Goal: Register for event/course

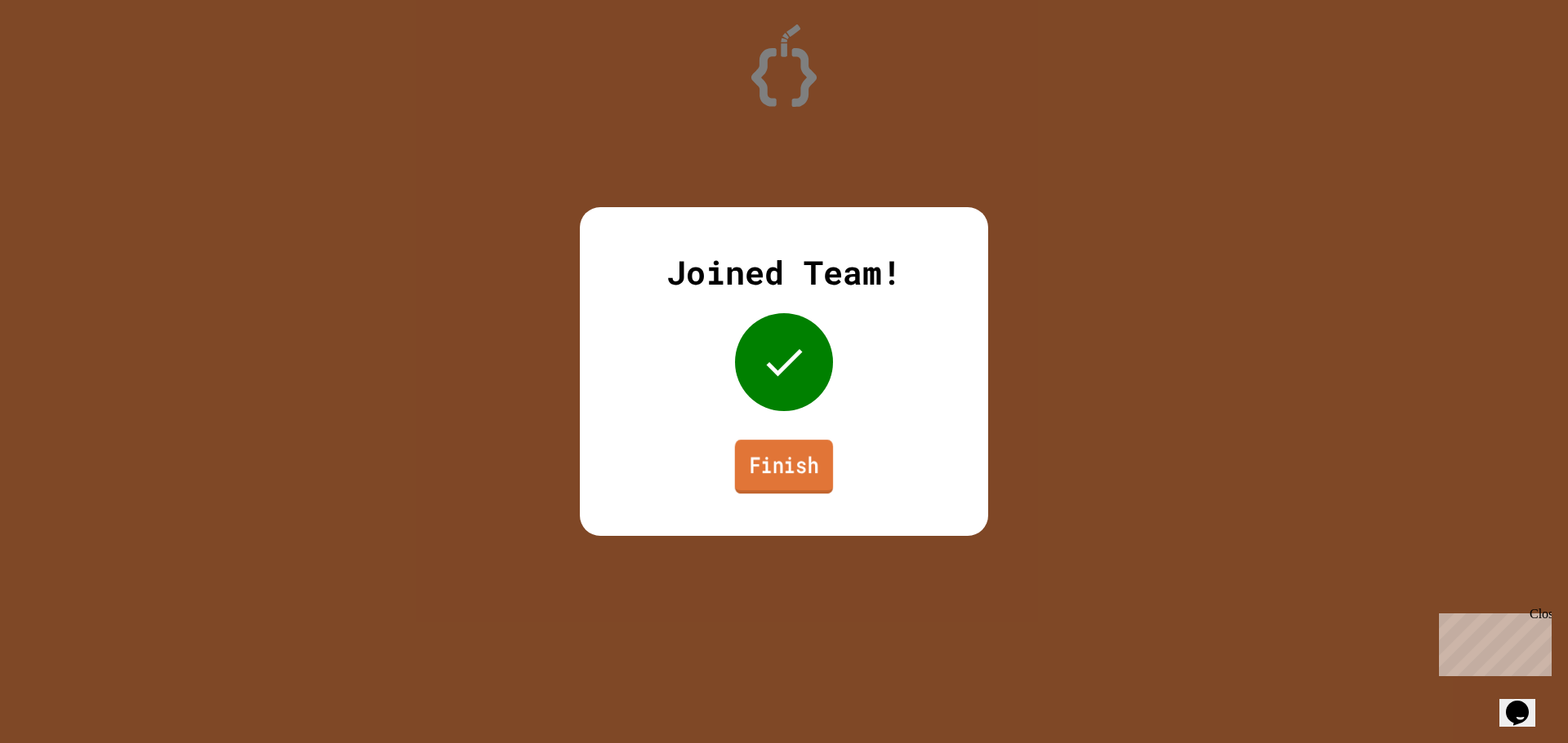
click at [821, 488] on link "Finish" at bounding box center [783, 467] width 98 height 54
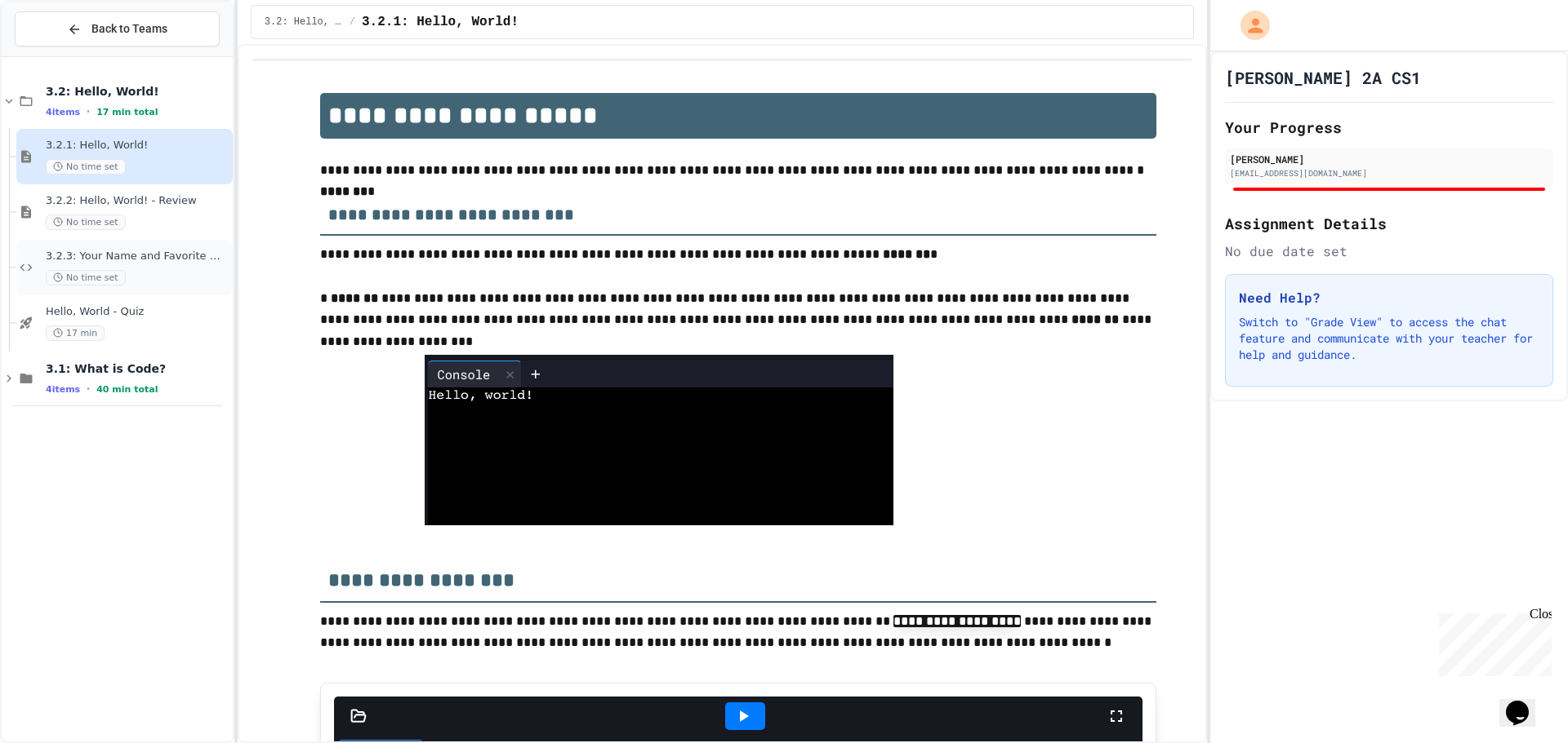
click at [125, 264] on div "3.2.3: Your Name and Favorite Movie No time set" at bounding box center [138, 268] width 184 height 36
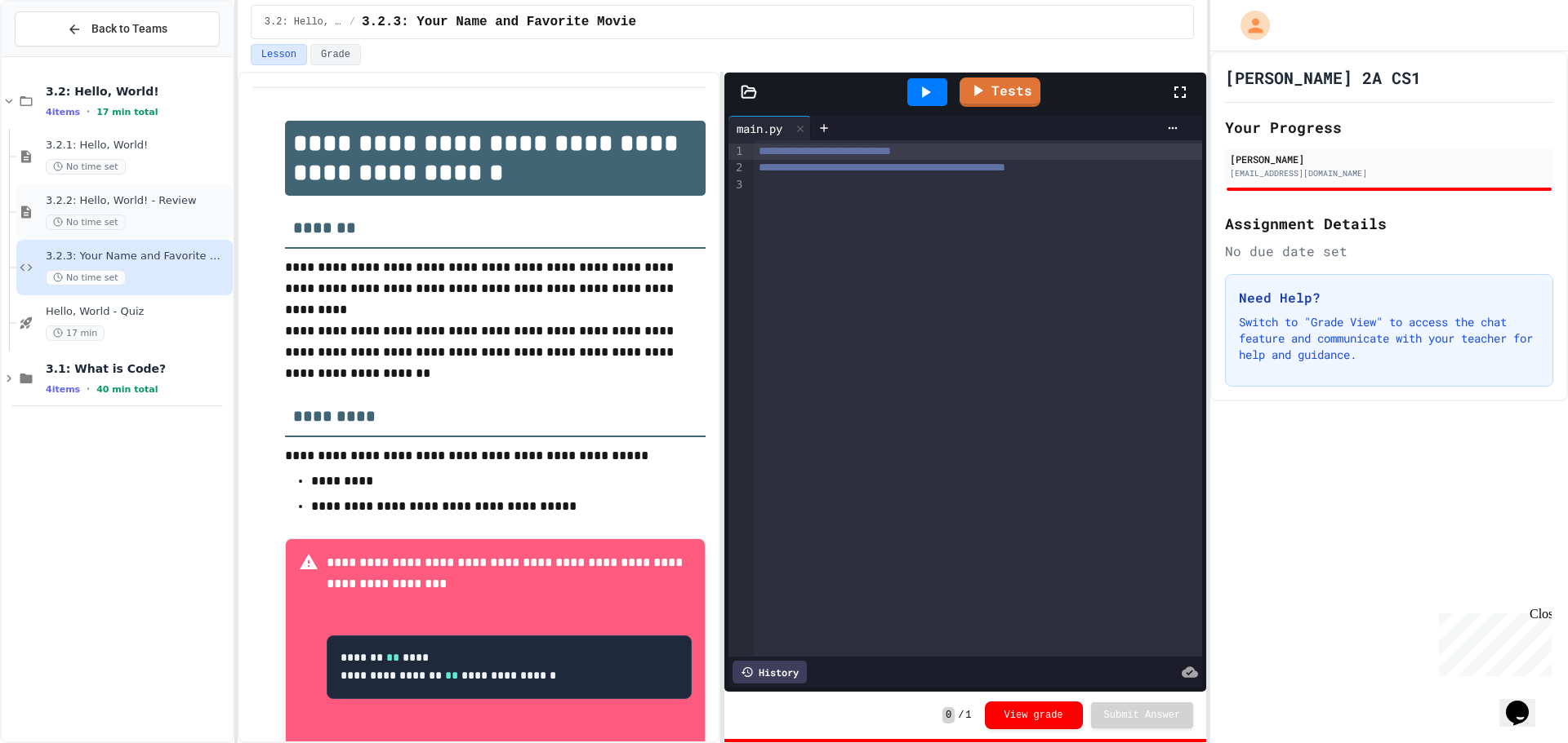
click at [136, 188] on div "3.2.2: Hello, World! - Review No time set" at bounding box center [124, 212] width 216 height 56
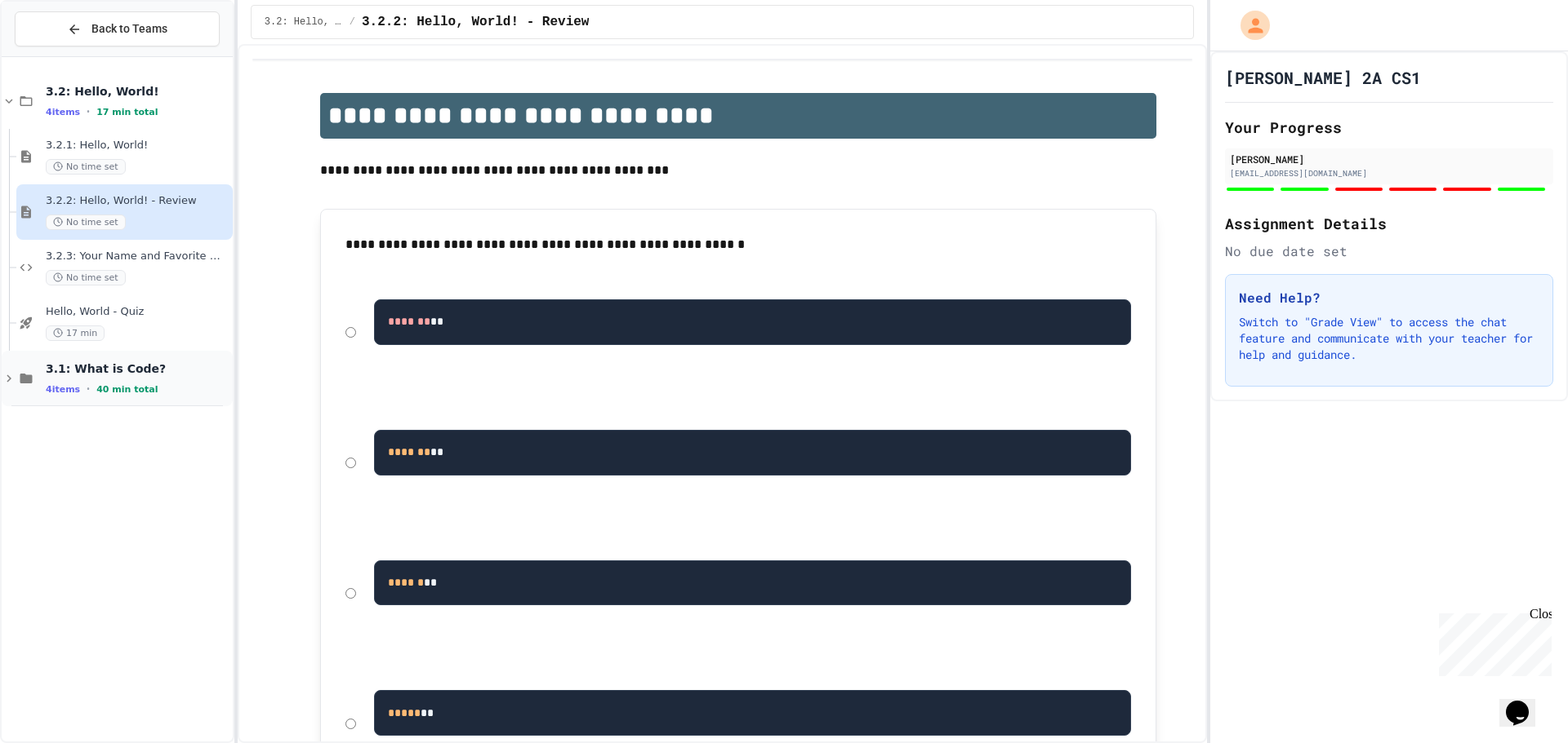
drag, startPoint x: 71, startPoint y: 404, endPoint x: 73, endPoint y: 396, distance: 8.2
click at [73, 396] on div "3.1: What is Code? 4 items • 40 min total" at bounding box center [117, 379] width 231 height 56
click at [84, 370] on span "3.1: What is Code?" at bounding box center [138, 369] width 184 height 14
click at [85, 375] on span "3.1: What is Code?" at bounding box center [138, 369] width 184 height 14
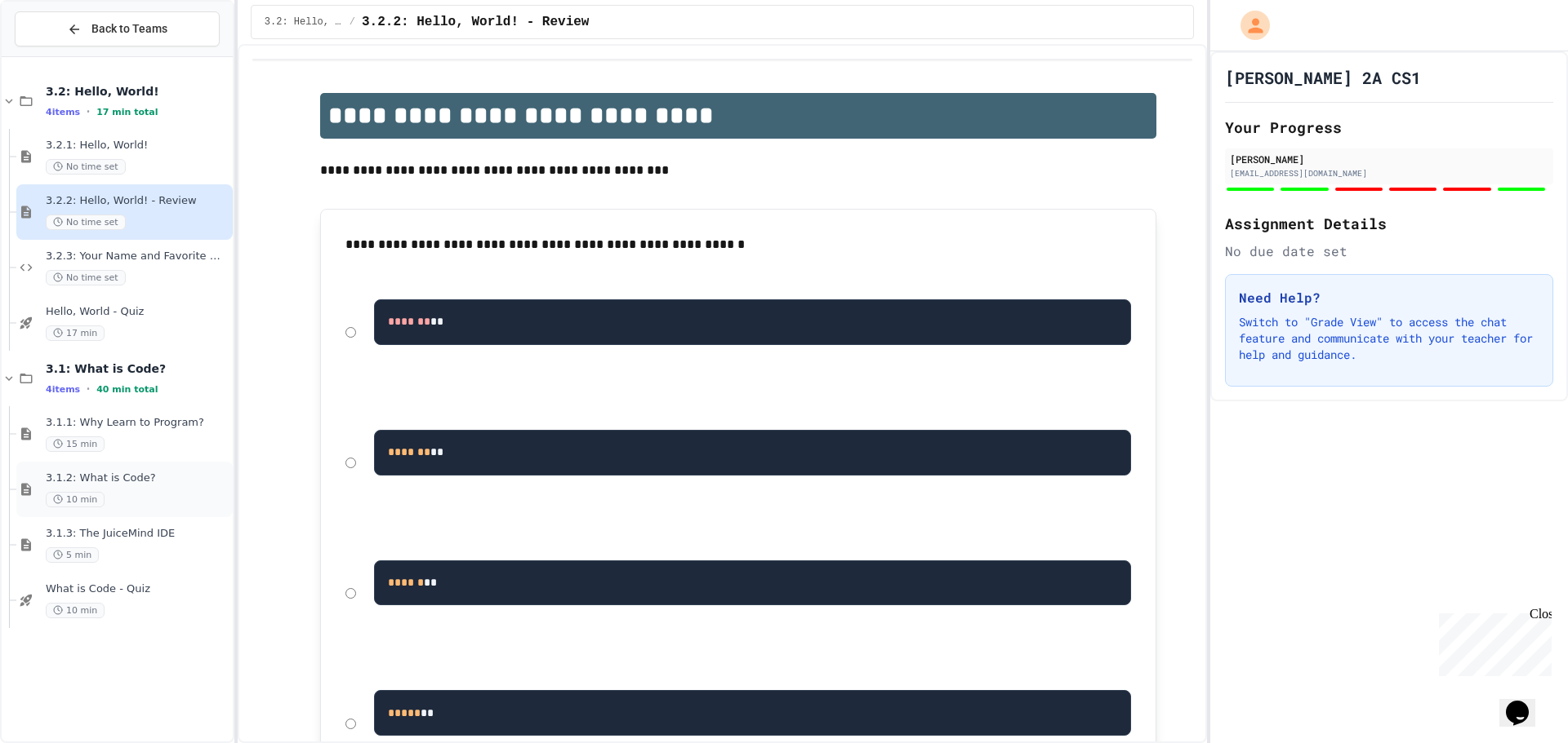
click at [77, 470] on div "3.1.2: What is Code? 10 min" at bounding box center [124, 489] width 216 height 56
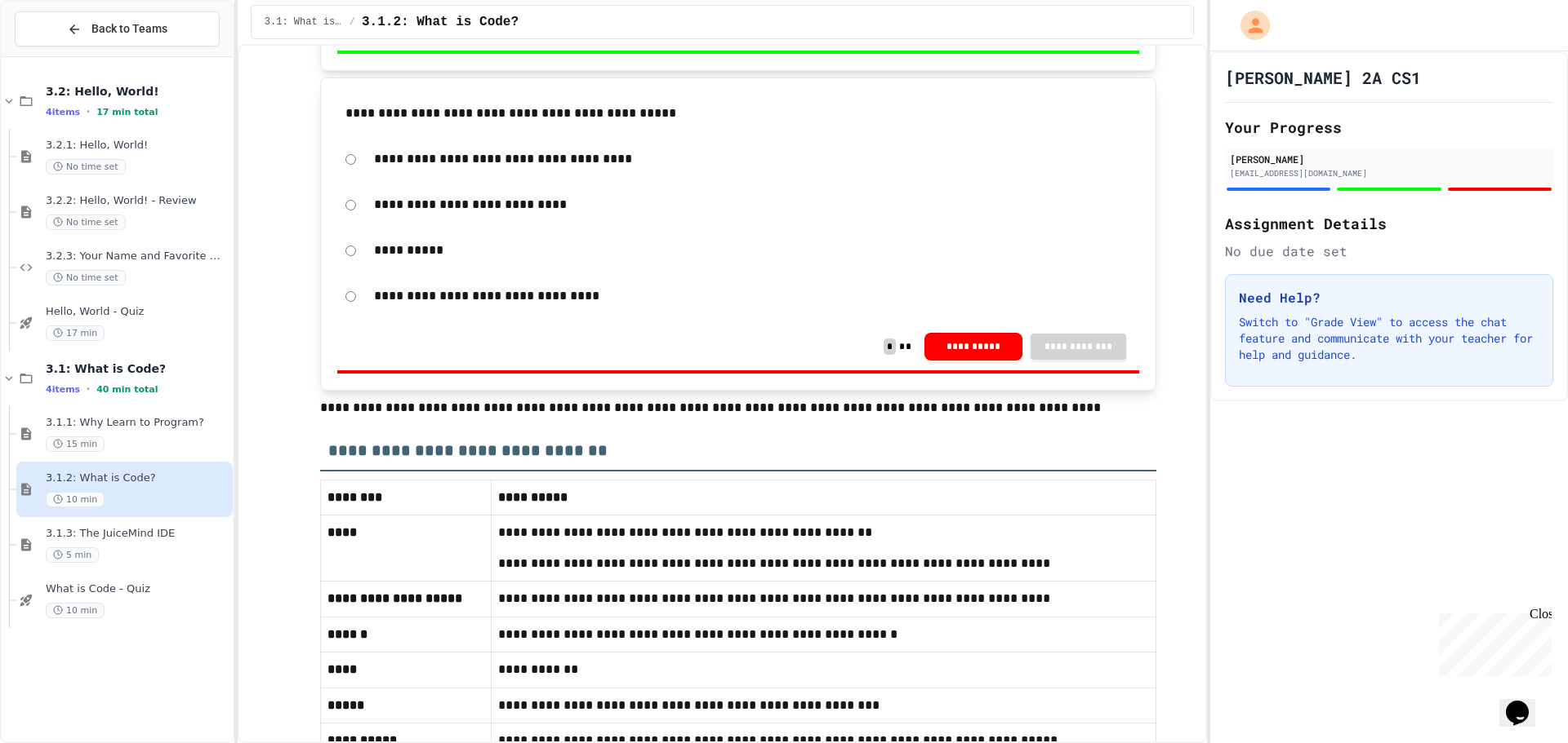
scroll to position [3544, 0]
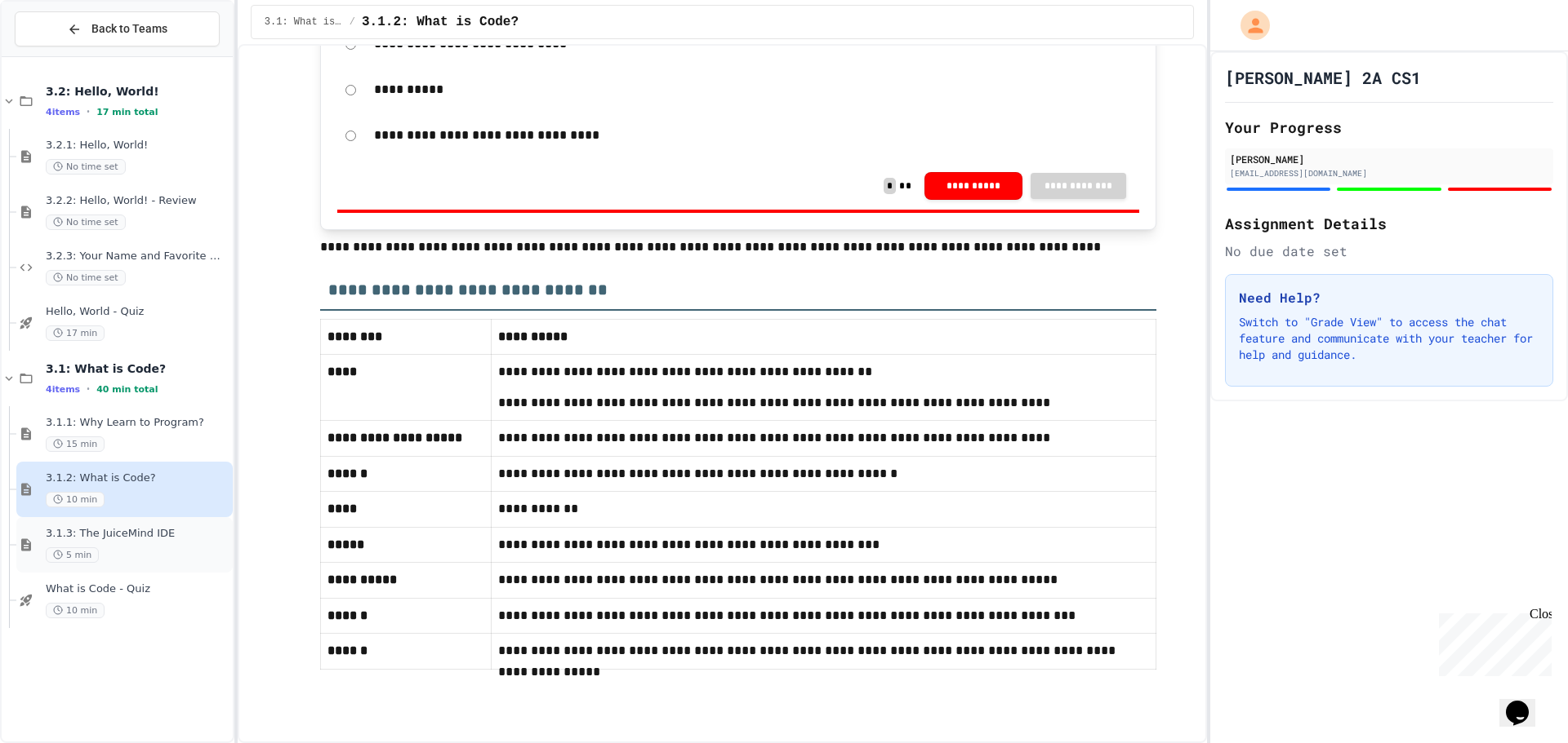
click at [103, 531] on span "3.1.3: The JuiceMind IDE" at bounding box center [138, 533] width 184 height 13
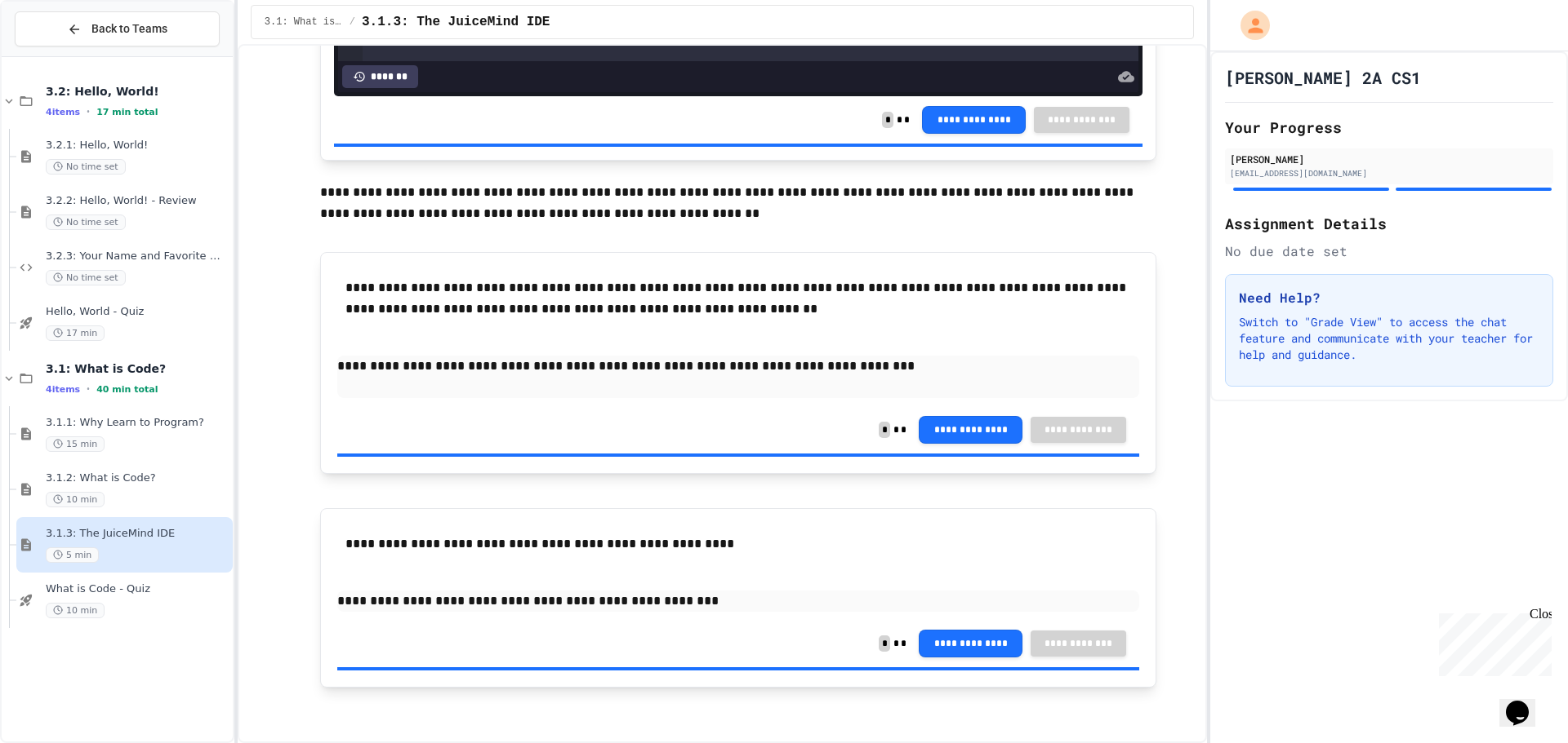
scroll to position [1026, 0]
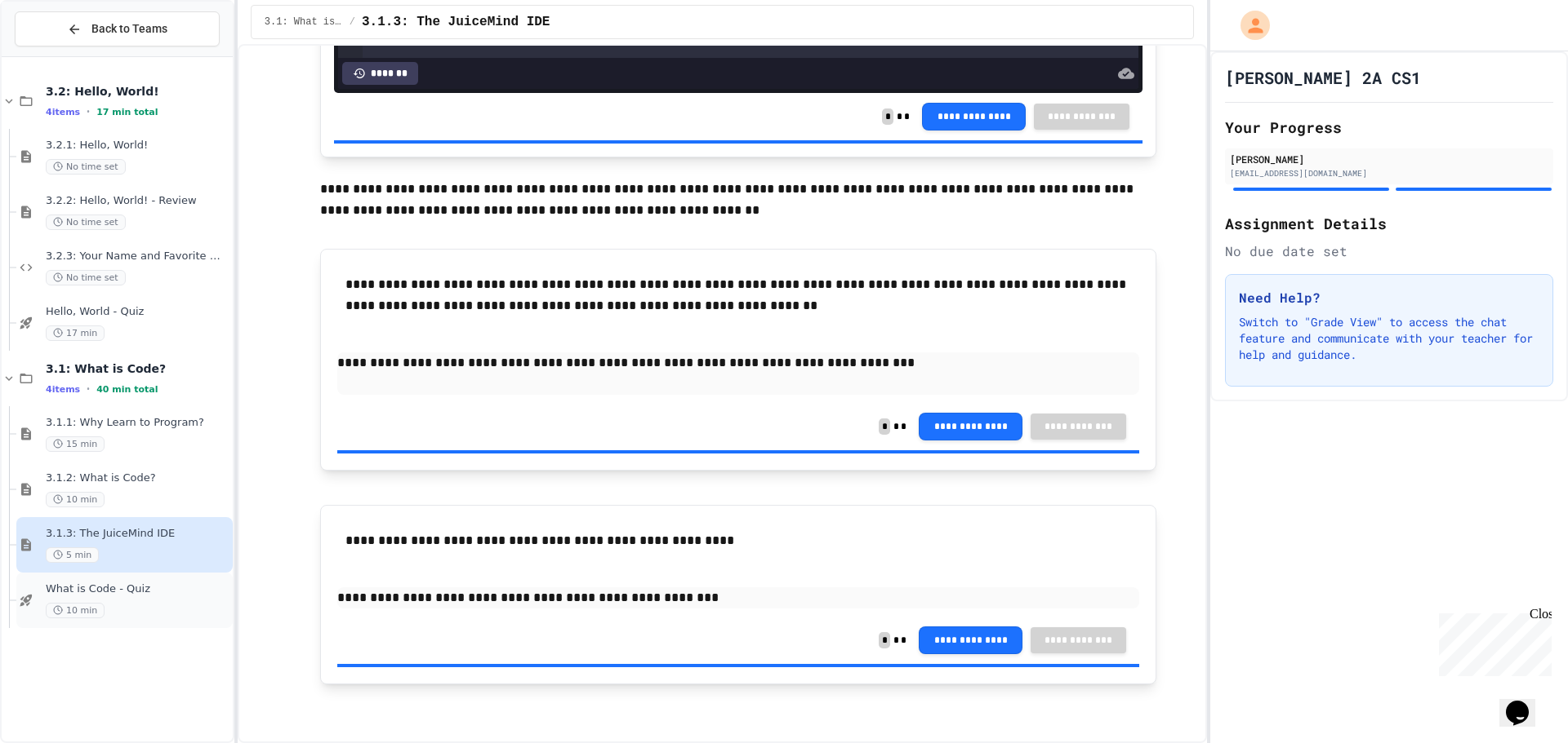
click at [110, 577] on div "What is Code - Quiz 10 min" at bounding box center [124, 601] width 216 height 56
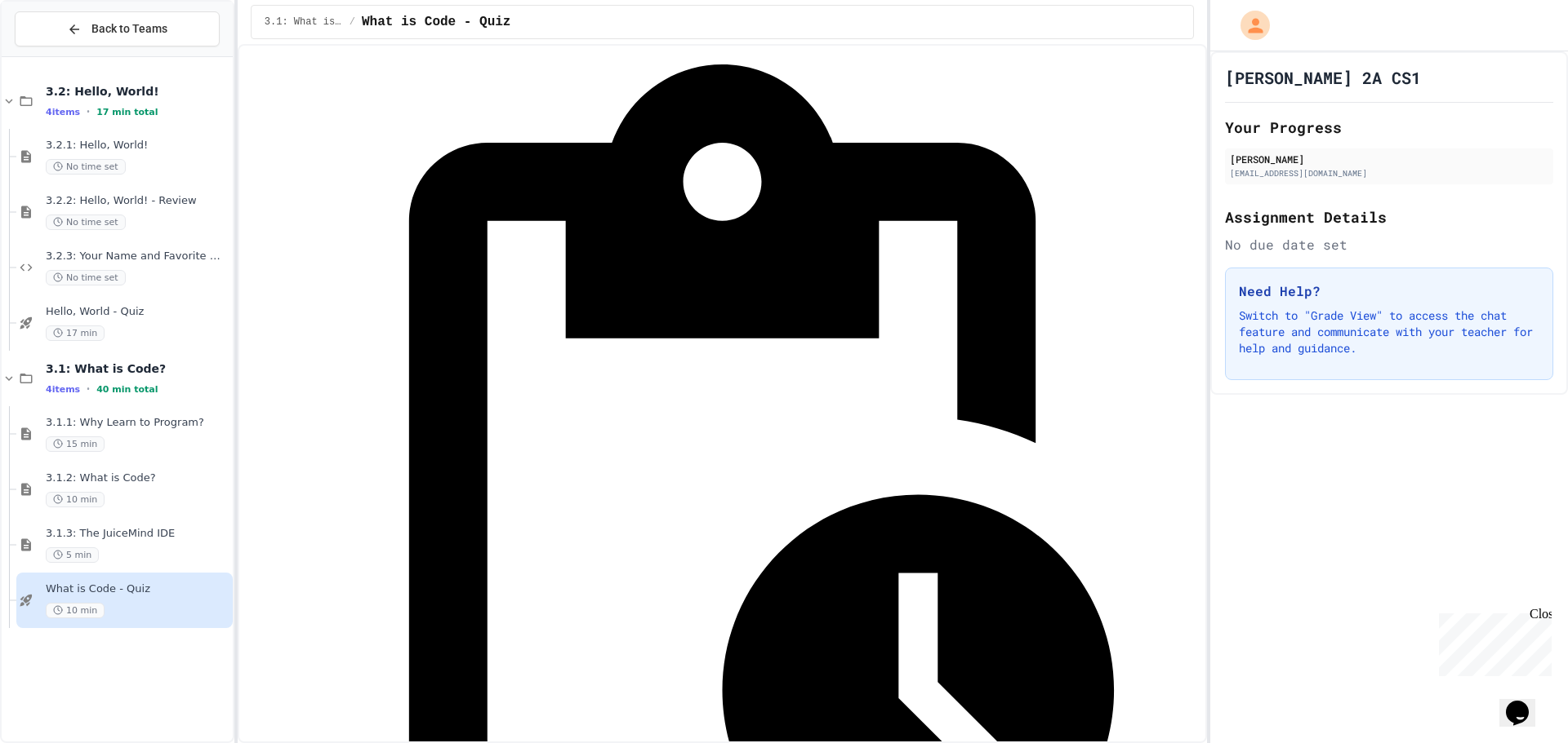
scroll to position [246, 0]
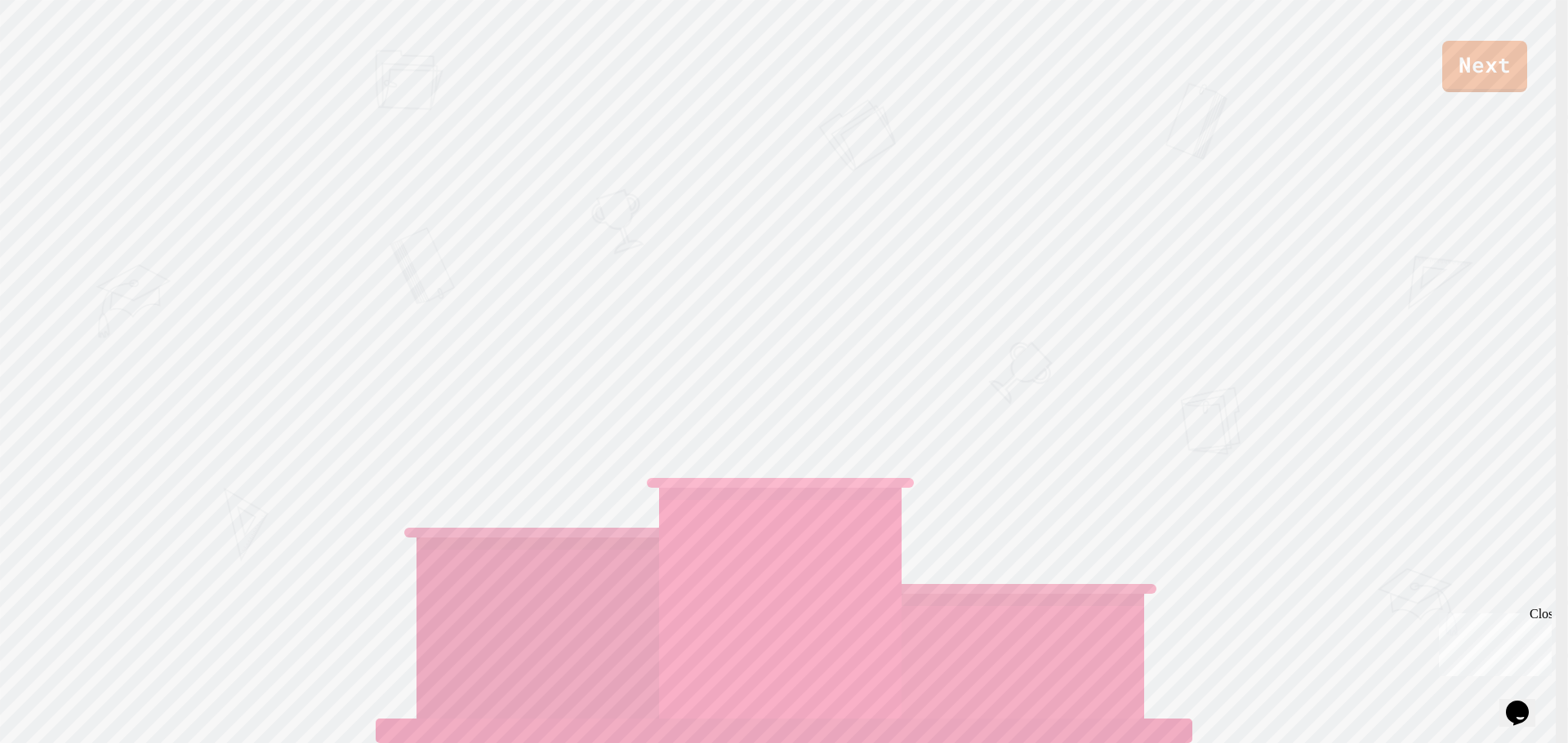
drag, startPoint x: 1407, startPoint y: 88, endPoint x: 1428, endPoint y: 89, distance: 21.0
click at [1425, 89] on div "Next" at bounding box center [784, 46] width 1568 height 93
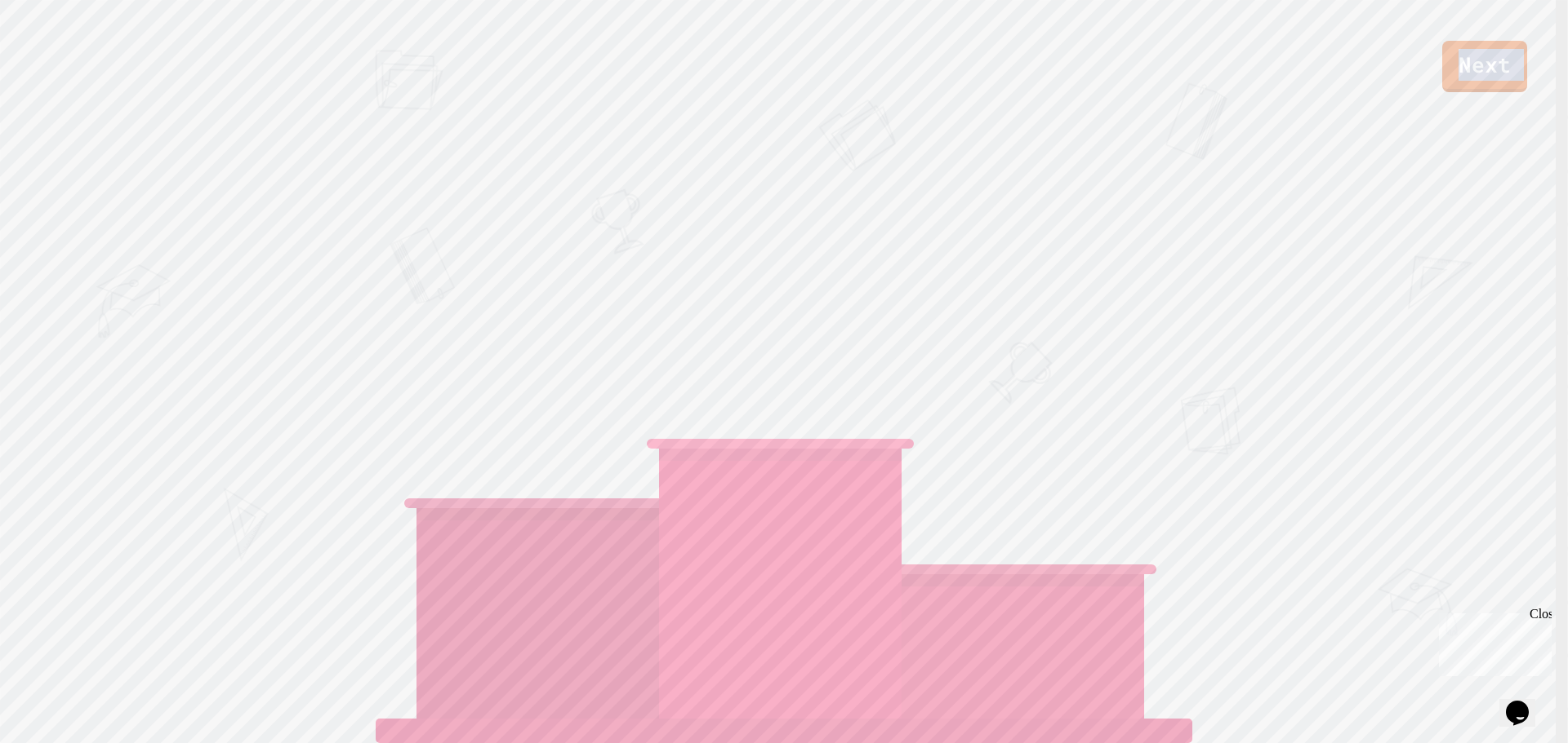
click at [1436, 93] on div "Next RUTH" at bounding box center [784, 372] width 1568 height 743
click at [1448, 91] on div "Next" at bounding box center [784, 46] width 1568 height 93
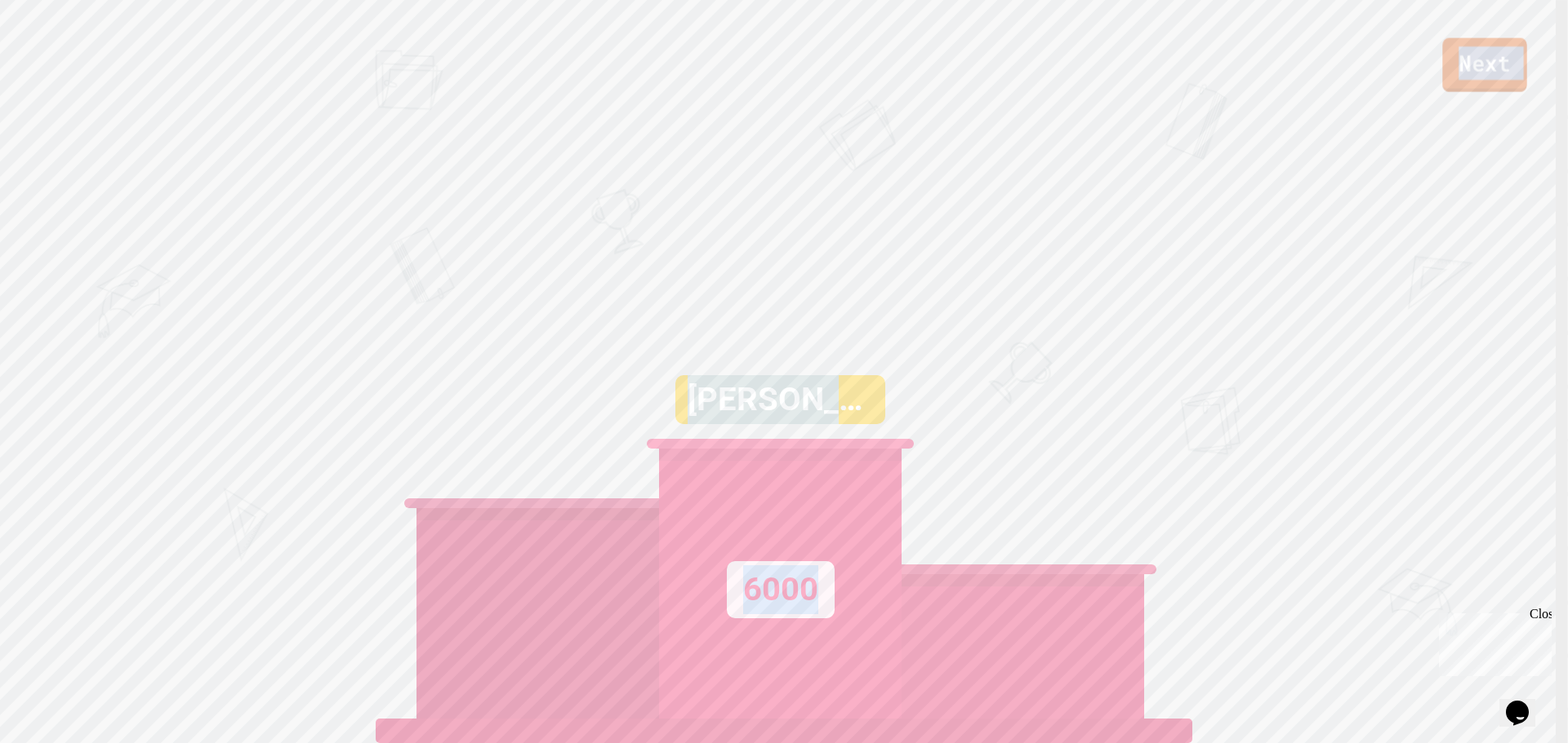
click at [1482, 75] on link "Next" at bounding box center [1483, 66] width 84 height 54
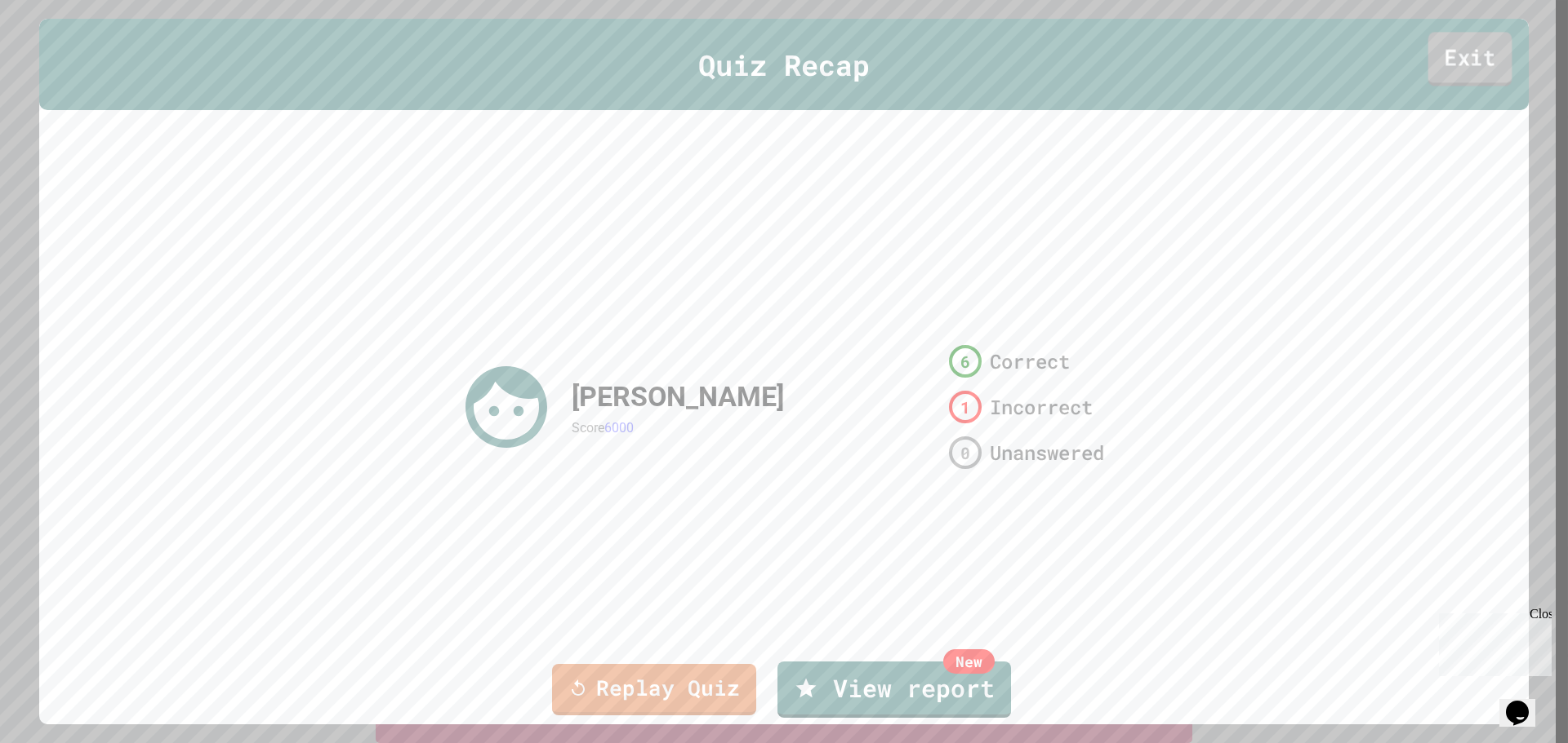
click at [1464, 68] on link "Exit" at bounding box center [1470, 58] width 84 height 54
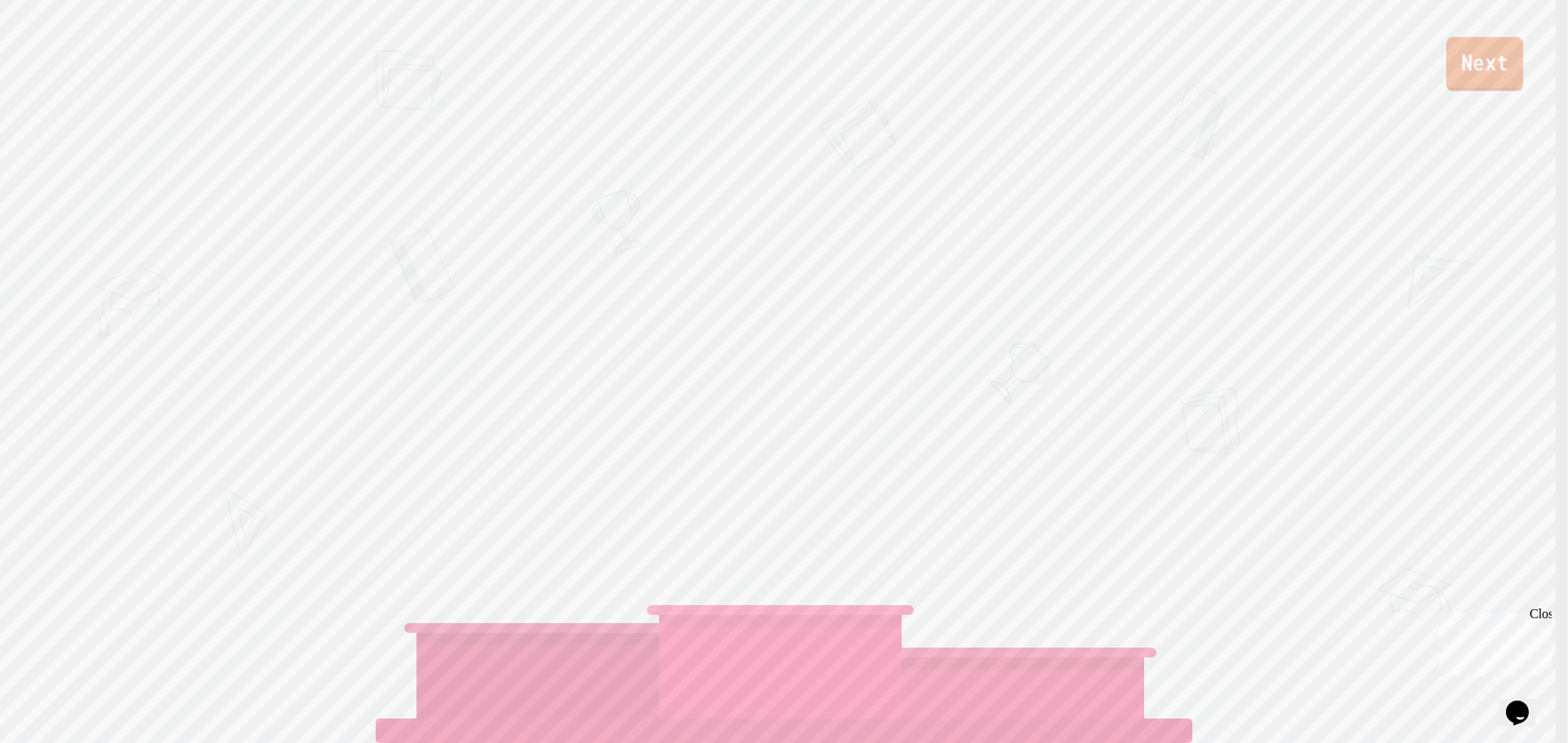
click at [1473, 85] on link "Next" at bounding box center [1483, 64] width 77 height 54
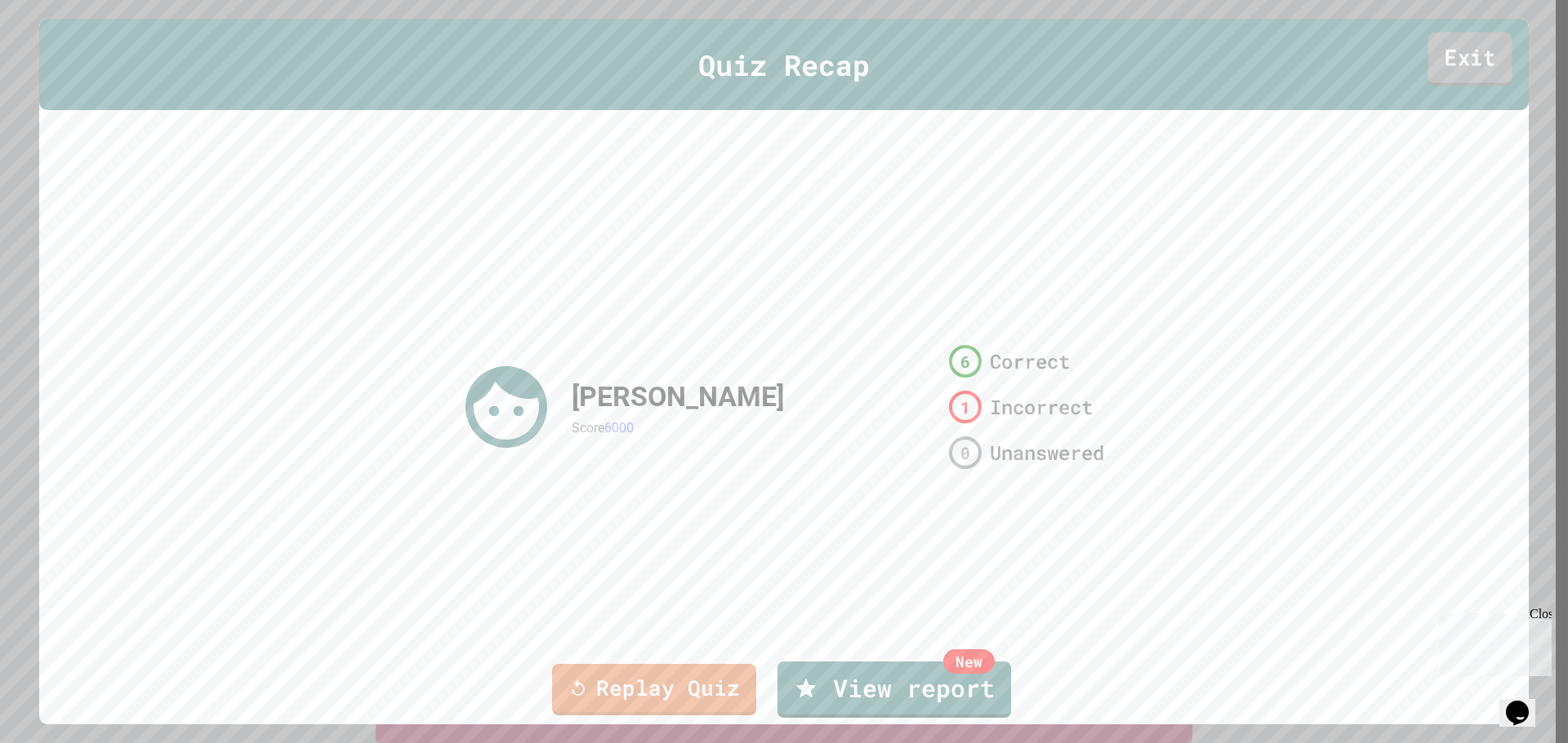
click at [1466, 76] on link "Exit" at bounding box center [1470, 58] width 84 height 54
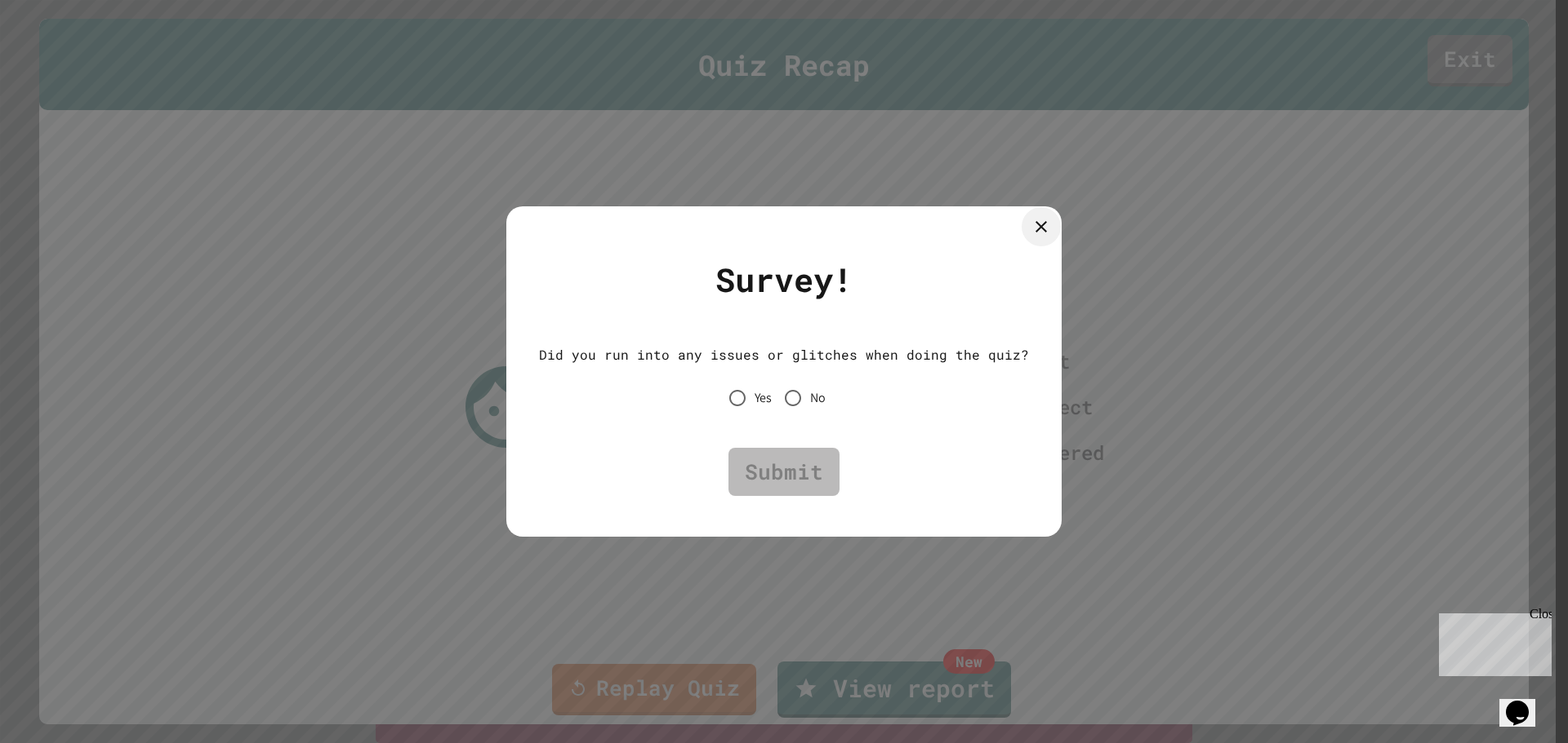
drag, startPoint x: 1032, startPoint y: 231, endPoint x: 1031, endPoint y: 221, distance: 10.0
click at [1032, 221] on icon at bounding box center [1041, 227] width 20 height 20
